Goal: Contribute content

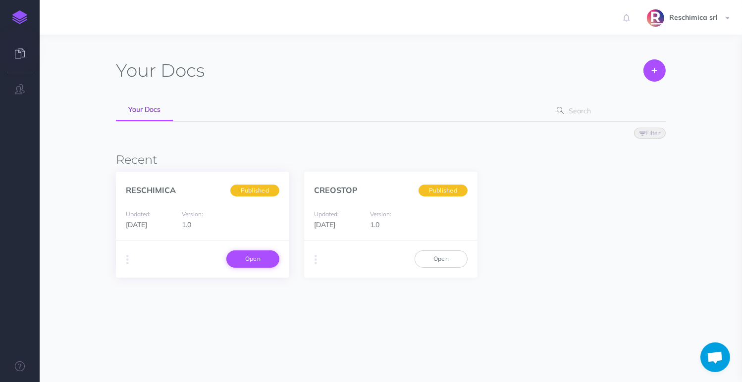
click at [239, 266] on link "Open" at bounding box center [252, 258] width 53 height 17
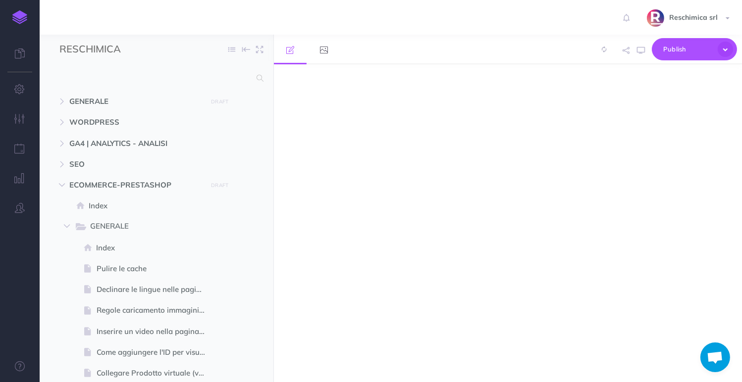
select select "null"
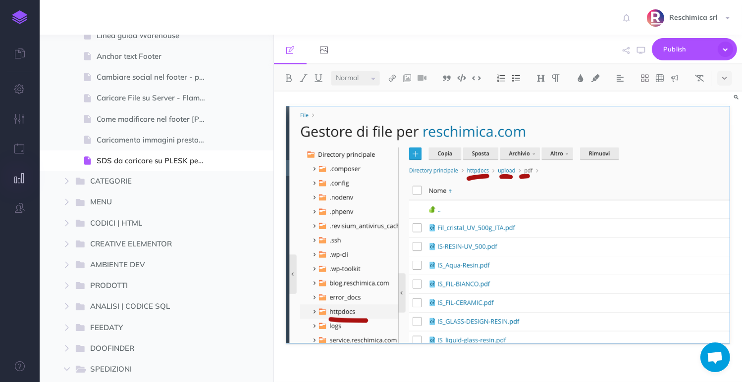
scroll to position [693, 0]
click at [258, 163] on icon "button" at bounding box center [254, 162] width 8 height 12
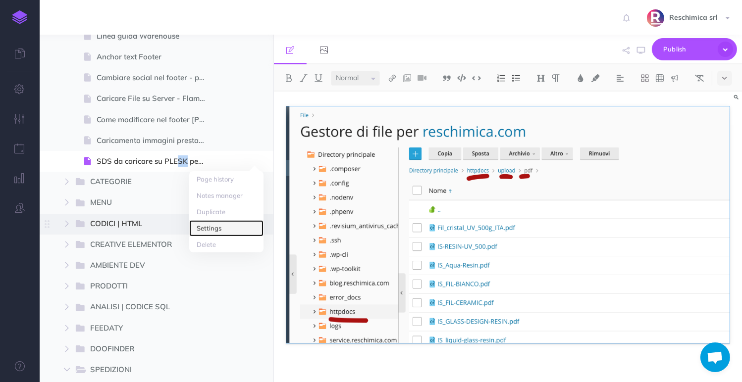
click at [222, 228] on link "Settings" at bounding box center [226, 228] width 74 height 16
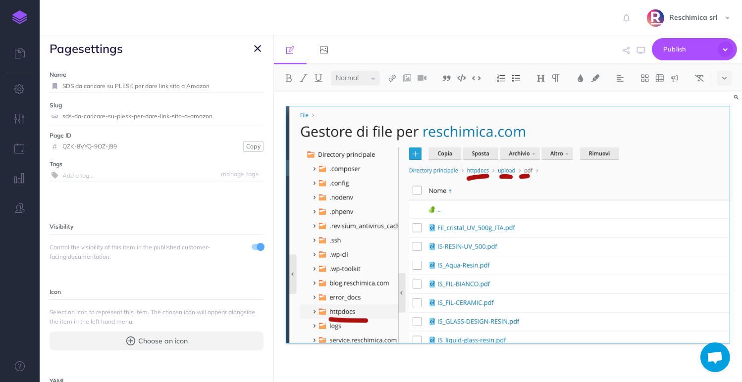
click at [133, 85] on input "SDS da caricare su PLESK per dare link sito a Amazon" at bounding box center [162, 86] width 201 height 13
click at [352, 88] on div "Small Normal Large H1 H2 H3 H4" at bounding box center [508, 77] width 468 height 27
click at [410, 100] on div at bounding box center [508, 243] width 468 height 303
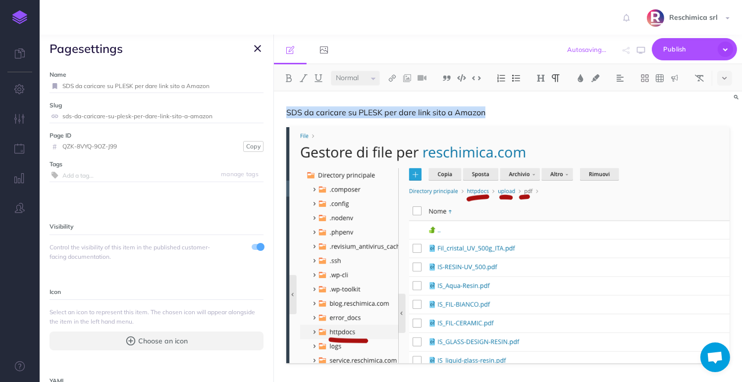
drag, startPoint x: 490, startPoint y: 110, endPoint x: 274, endPoint y: 112, distance: 215.8
click at [274, 112] on div "SDS da caricare su PLESK per dare link sito a Amazon" at bounding box center [508, 253] width 468 height 323
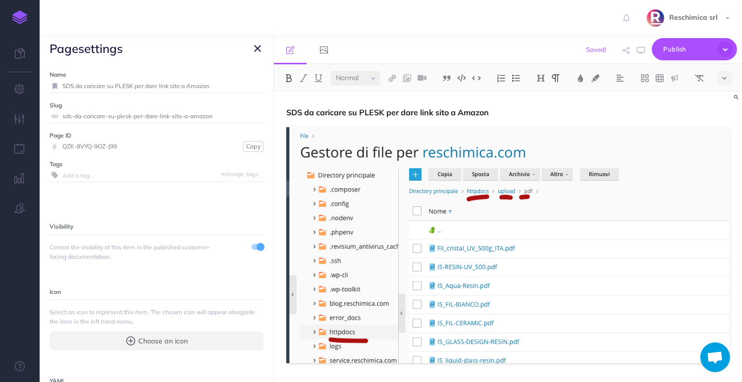
click at [527, 120] on div "SDS da caricare su PLESK per dare link sito a Amazon" at bounding box center [508, 253] width 468 height 323
click at [395, 375] on div "SDS da caricare su PLESK per dare link sito a Amazon" at bounding box center [508, 253] width 468 height 323
click at [534, 109] on p "SDS da caricare su PLESK per dare link sito a Amazon" at bounding box center [507, 112] width 443 height 12
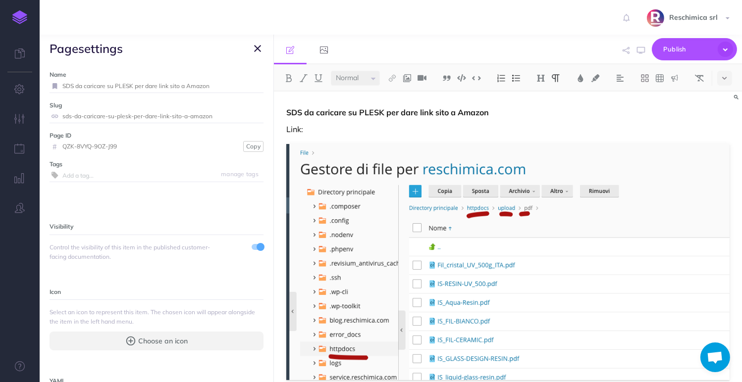
click at [427, 136] on div "SDS da caricare su PLESK per dare link sito a Amazon Link:" at bounding box center [508, 262] width 468 height 340
click at [403, 135] on p "Link:" at bounding box center [507, 129] width 443 height 12
click at [451, 129] on p "Link: [URL][DOMAIN_NAME]" at bounding box center [507, 129] width 443 height 12
click at [598, 77] on img at bounding box center [595, 78] width 9 height 8
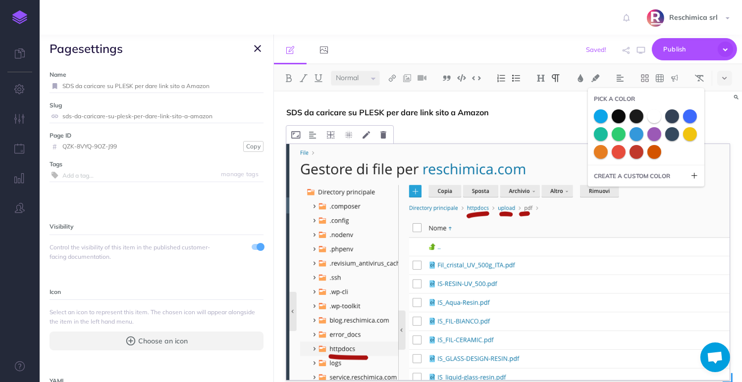
click at [616, 149] on span at bounding box center [618, 152] width 14 height 14
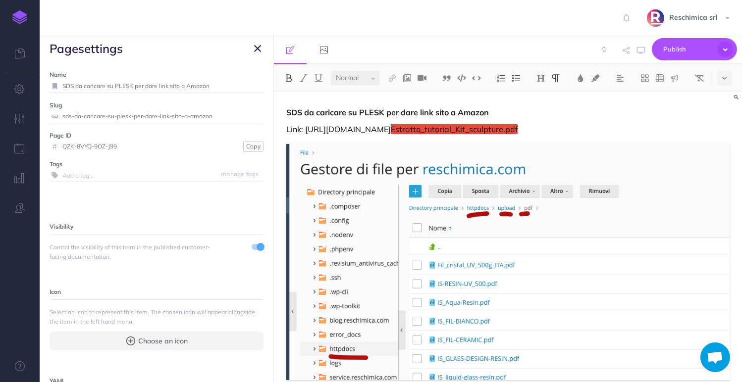
click at [592, 117] on p "SDS da caricare su PLESK per dare link sito a Amazon" at bounding box center [507, 112] width 443 height 12
click at [682, 48] on span "Publish" at bounding box center [688, 49] width 50 height 15
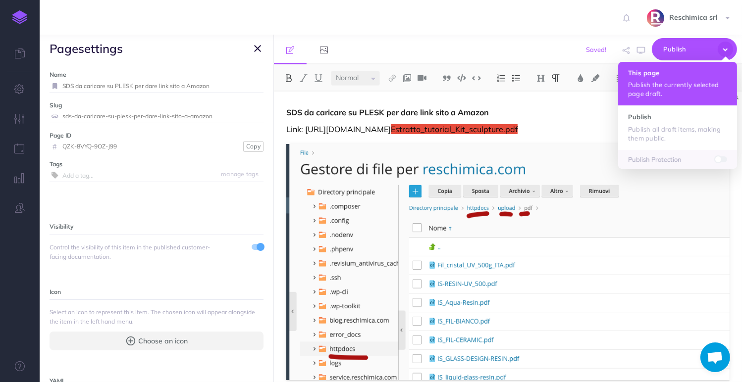
click at [690, 69] on h4 "This page" at bounding box center [677, 72] width 99 height 7
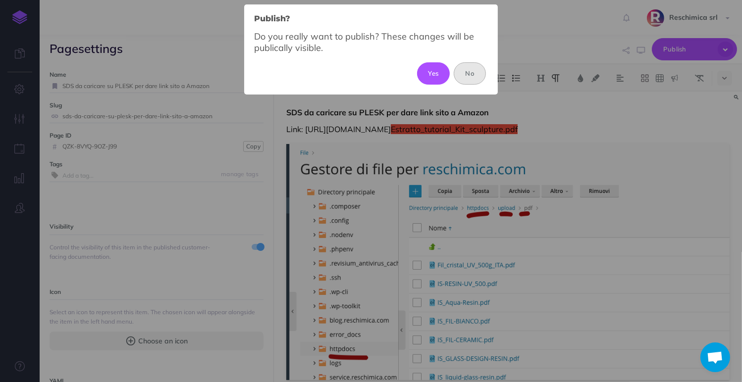
click at [443, 74] on button "Yes" at bounding box center [433, 73] width 33 height 22
click at [443, 74] on div "Yes No" at bounding box center [371, 73] width 234 height 22
